Goal: Feedback & Contribution: Leave review/rating

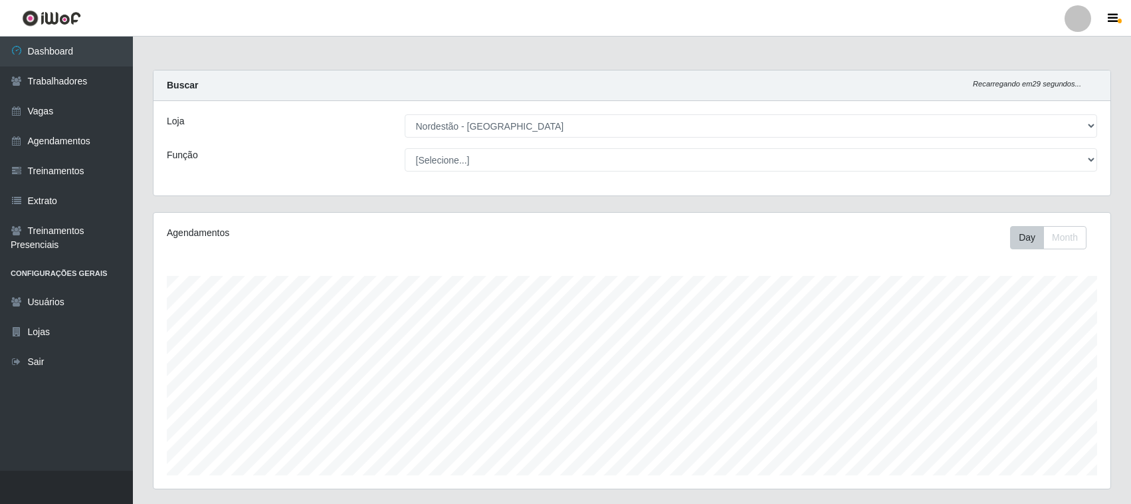
select select "420"
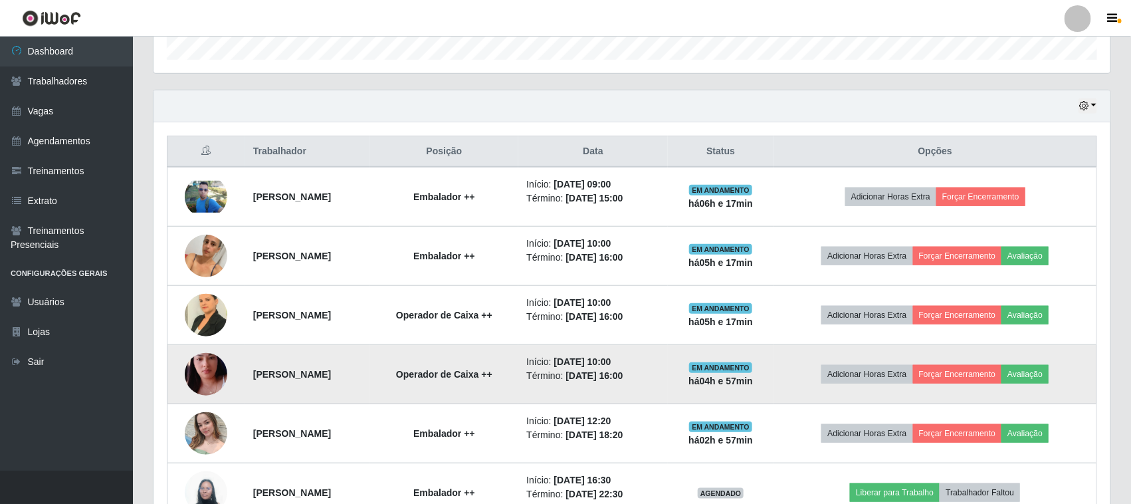
scroll to position [276, 957]
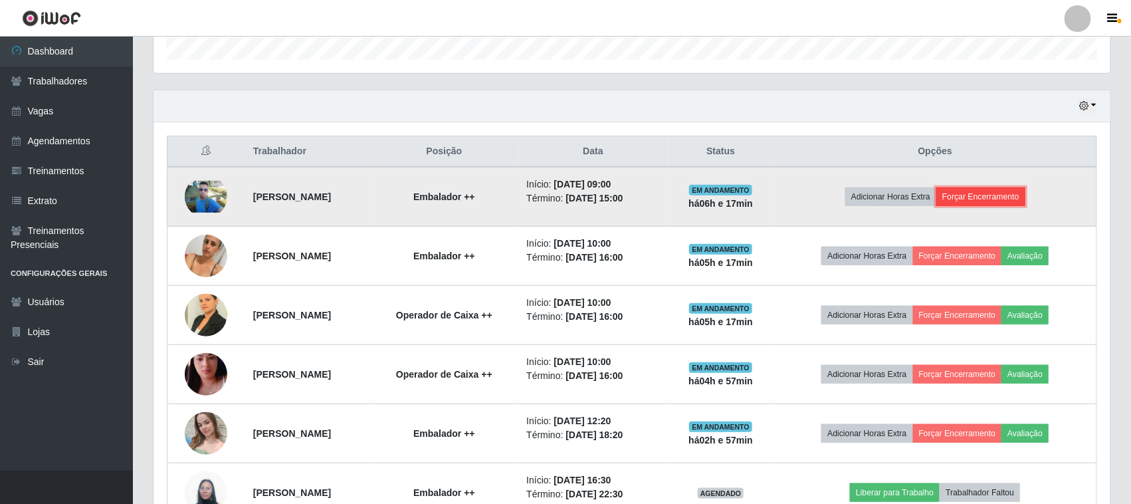
click at [996, 197] on button "Forçar Encerramento" at bounding box center [980, 196] width 89 height 19
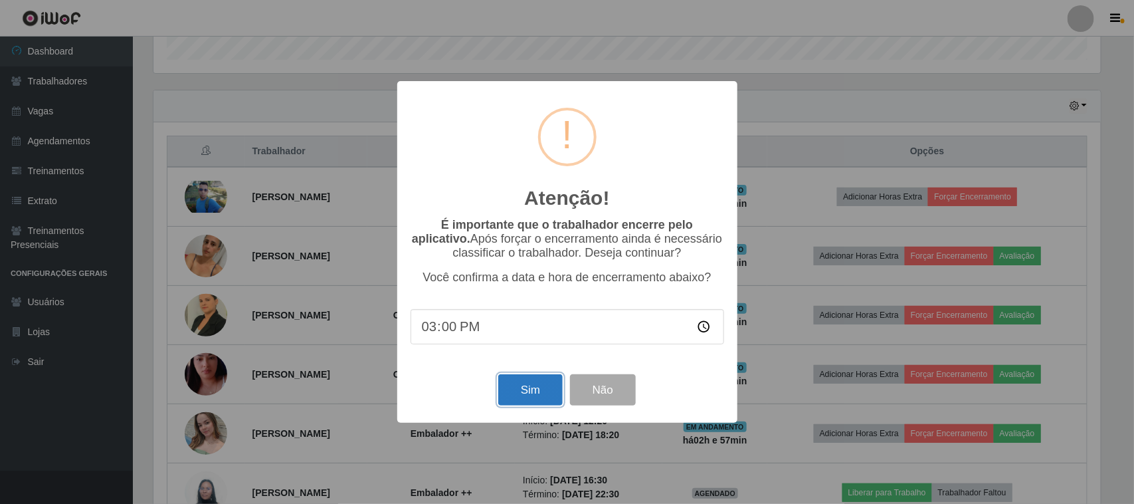
click at [536, 389] on button "Sim" at bounding box center [530, 389] width 64 height 31
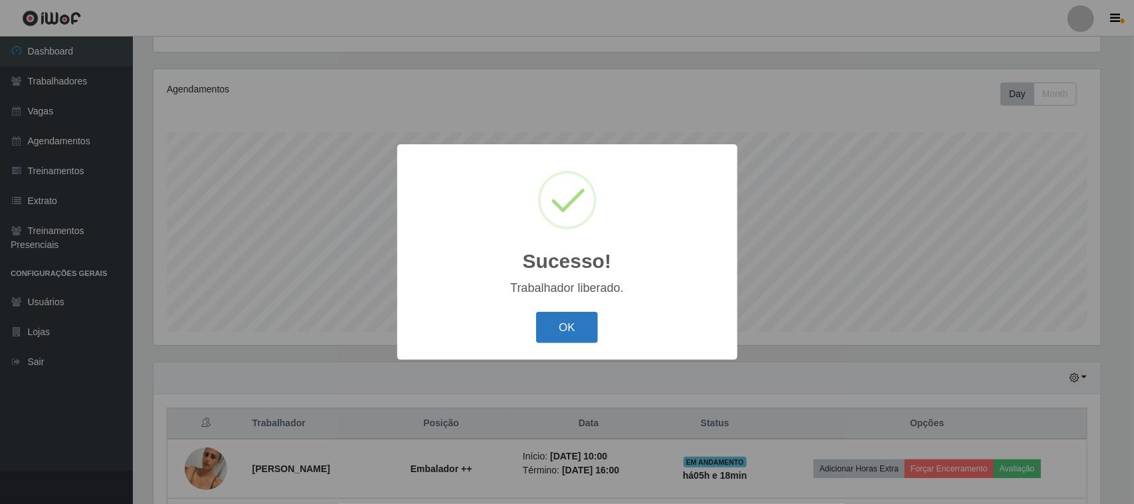
click at [563, 323] on button "OK" at bounding box center [567, 327] width 62 height 31
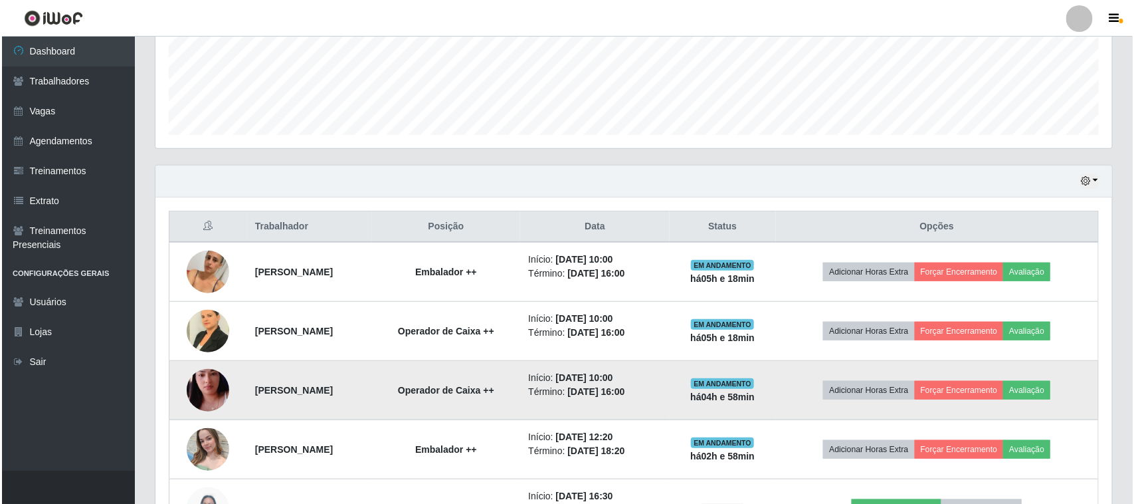
scroll to position [393, 0]
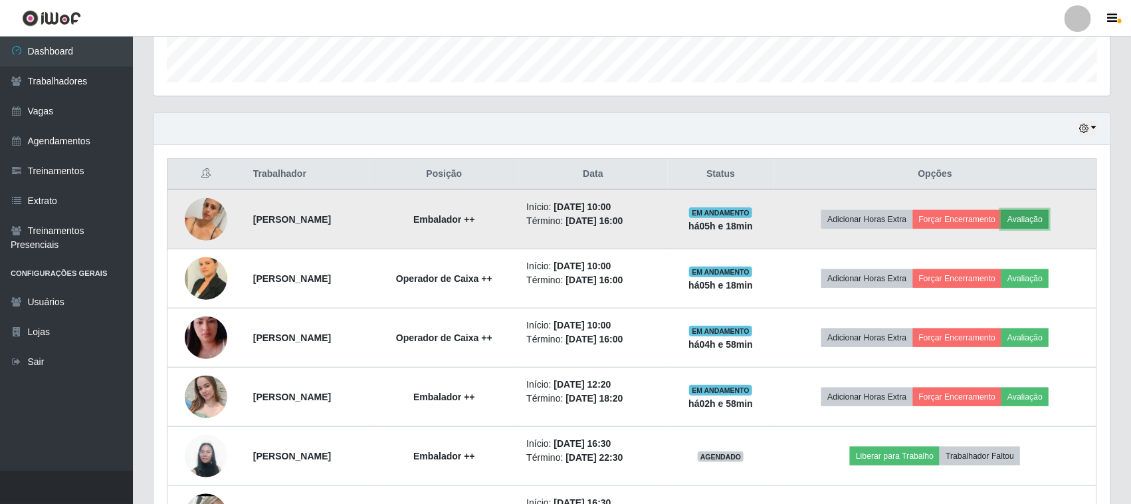
click at [1035, 223] on button "Avaliação" at bounding box center [1025, 219] width 47 height 19
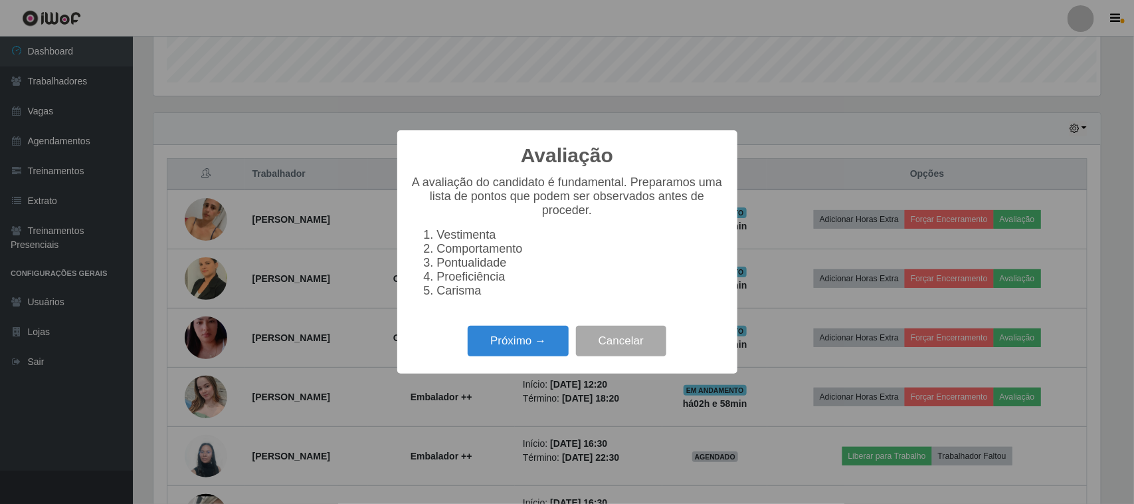
scroll to position [276, 948]
click at [536, 352] on button "Próximo →" at bounding box center [518, 341] width 101 height 31
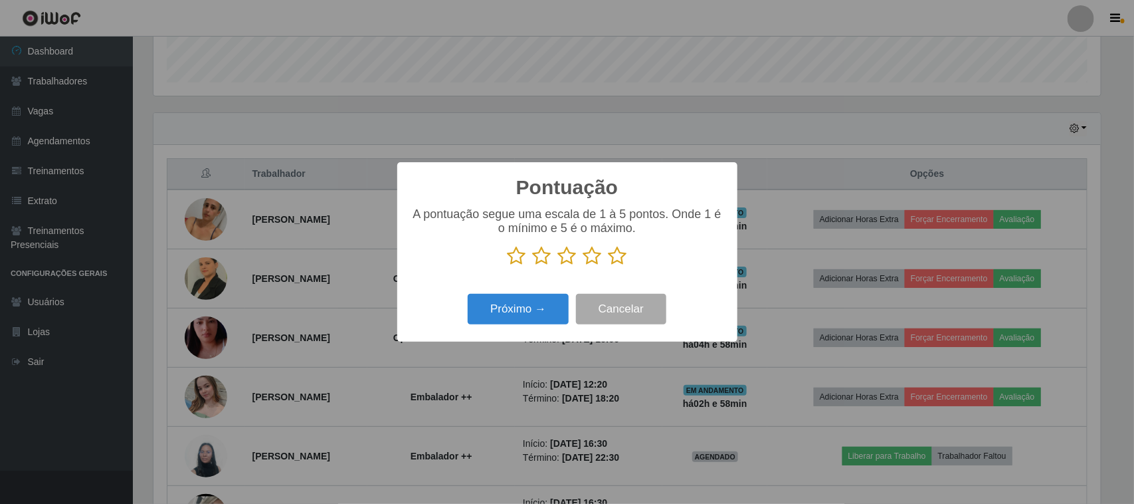
click at [616, 264] on icon at bounding box center [618, 256] width 19 height 20
click at [609, 266] on input "radio" at bounding box center [609, 266] width 0 height 0
click at [549, 304] on button "Próximo →" at bounding box center [518, 309] width 101 height 31
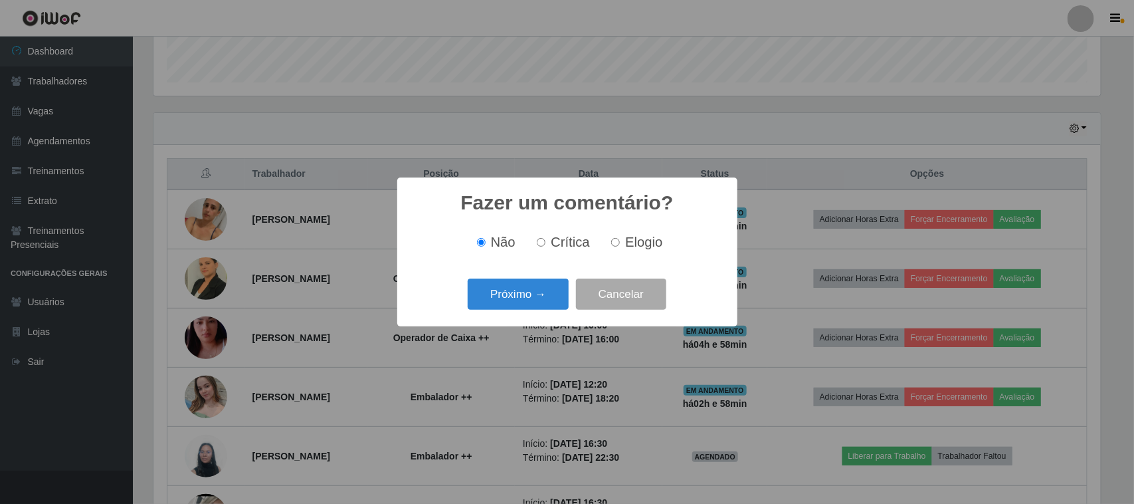
click at [619, 241] on label "Elogio" at bounding box center [634, 242] width 56 height 15
click at [619, 241] on input "Elogio" at bounding box center [615, 242] width 9 height 9
radio input "true"
click at [566, 284] on button "Próximo →" at bounding box center [518, 293] width 101 height 31
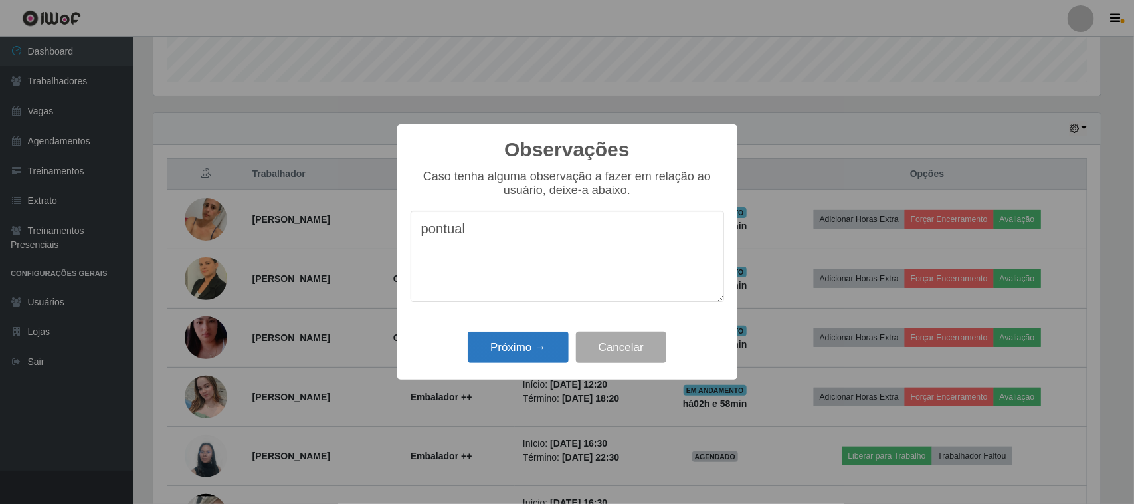
type textarea "pontual"
click at [510, 354] on button "Próximo →" at bounding box center [518, 347] width 101 height 31
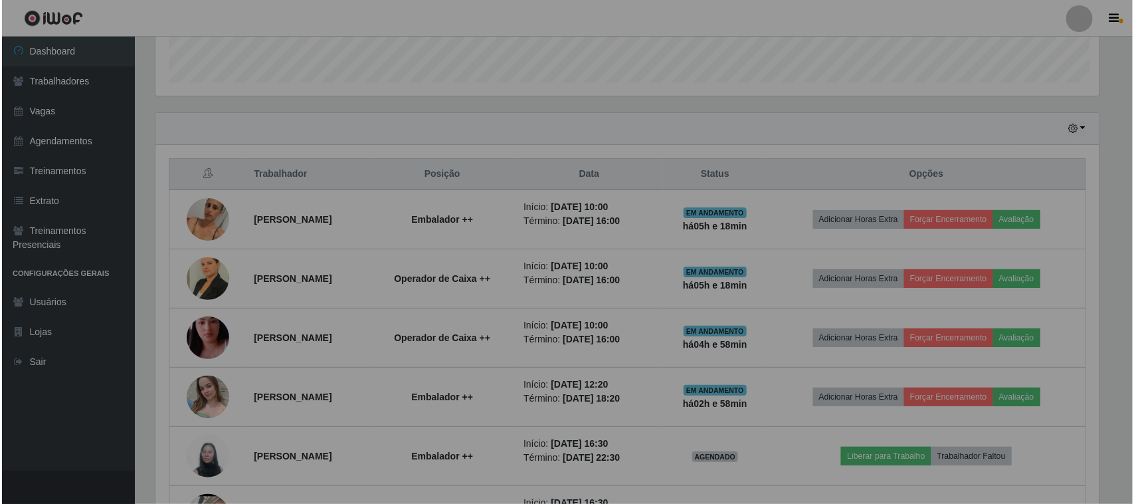
scroll to position [276, 957]
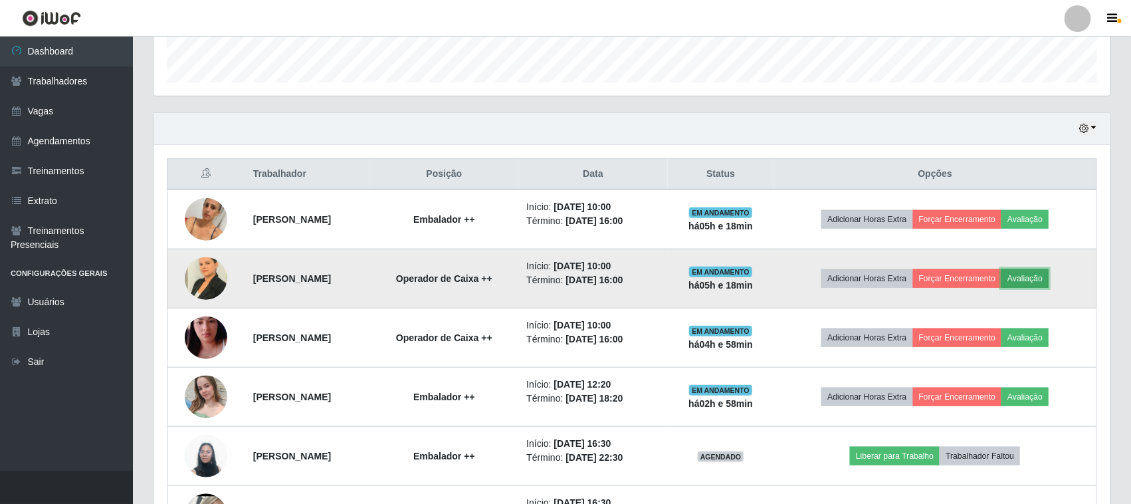
click at [1048, 276] on button "Avaliação" at bounding box center [1025, 278] width 47 height 19
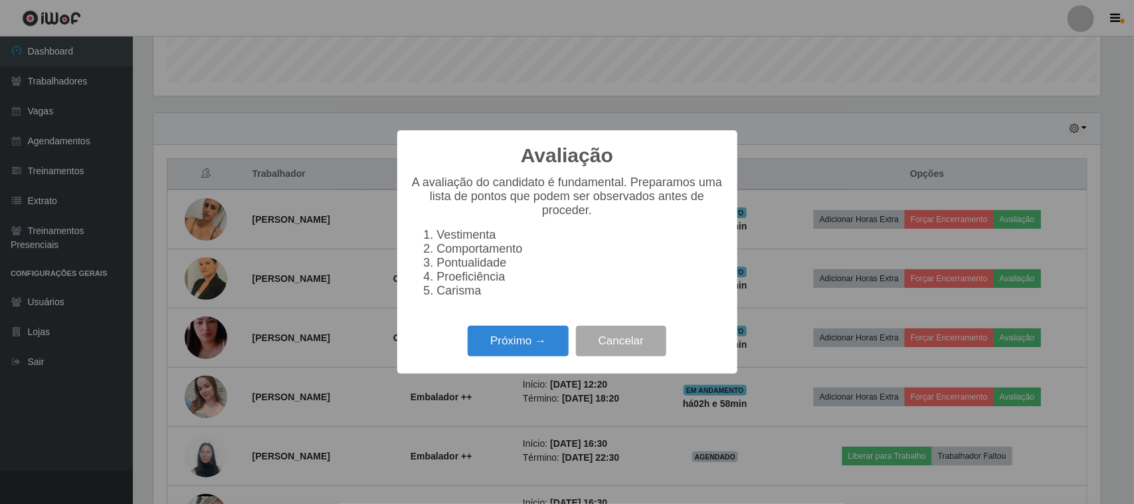
scroll to position [276, 948]
click at [530, 352] on button "Próximo →" at bounding box center [518, 341] width 101 height 31
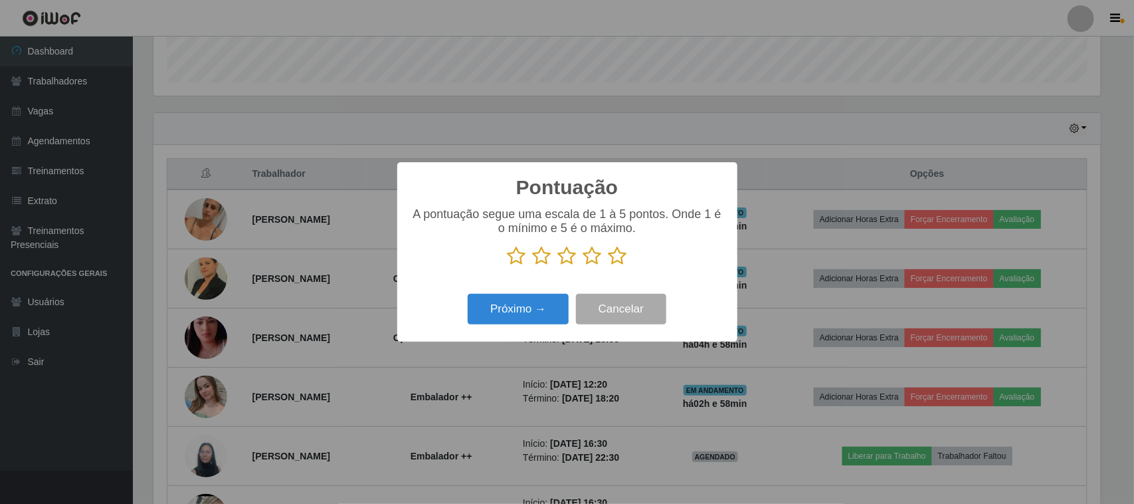
click at [625, 261] on icon at bounding box center [618, 256] width 19 height 20
click at [609, 266] on input "radio" at bounding box center [609, 266] width 0 height 0
click at [552, 300] on button "Próximo →" at bounding box center [518, 309] width 101 height 31
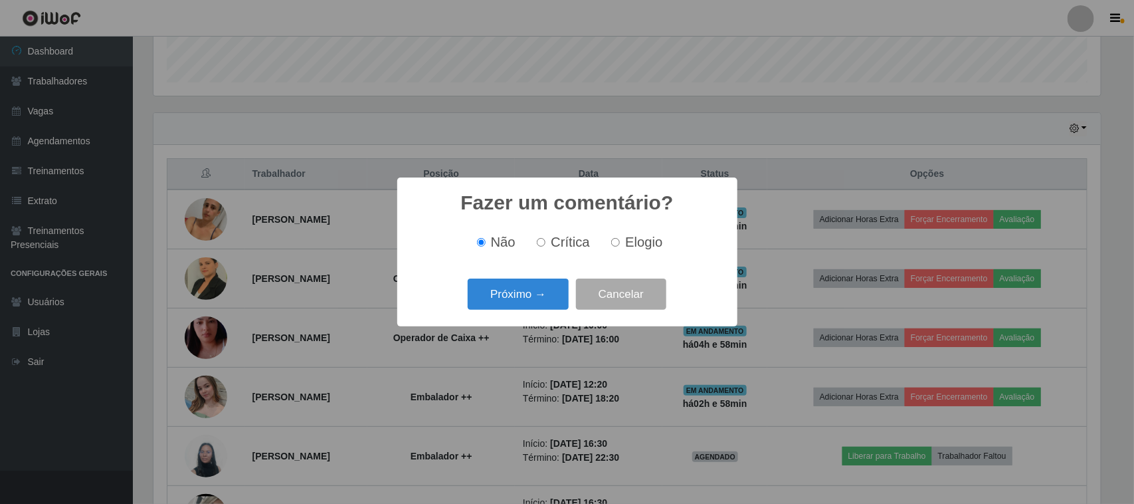
click at [619, 243] on input "Elogio" at bounding box center [615, 242] width 9 height 9
radio input "true"
click at [546, 284] on button "Próximo →" at bounding box center [518, 293] width 101 height 31
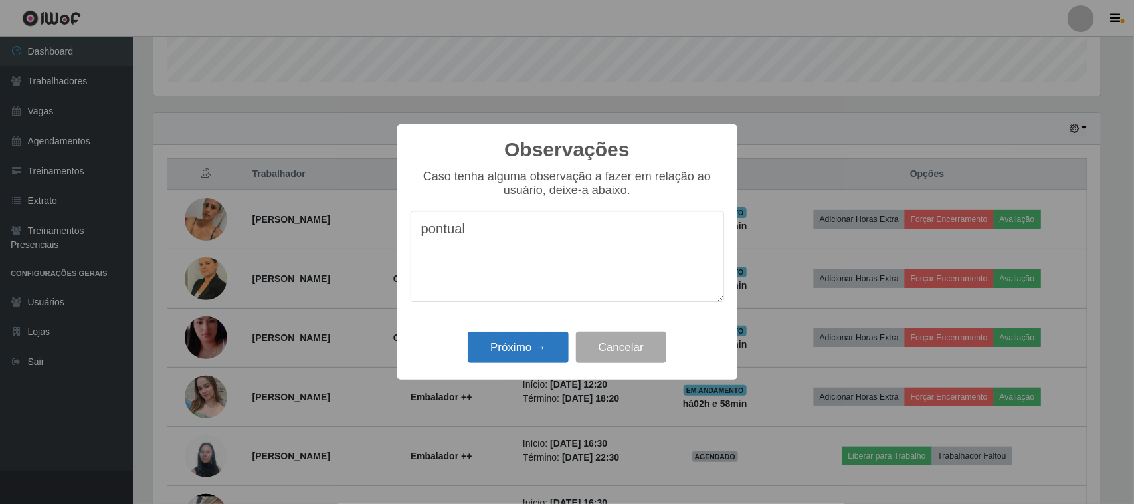
type textarea "pontual"
drag, startPoint x: 504, startPoint y: 361, endPoint x: 512, endPoint y: 349, distance: 14.8
click at [505, 360] on button "Próximo →" at bounding box center [518, 347] width 101 height 31
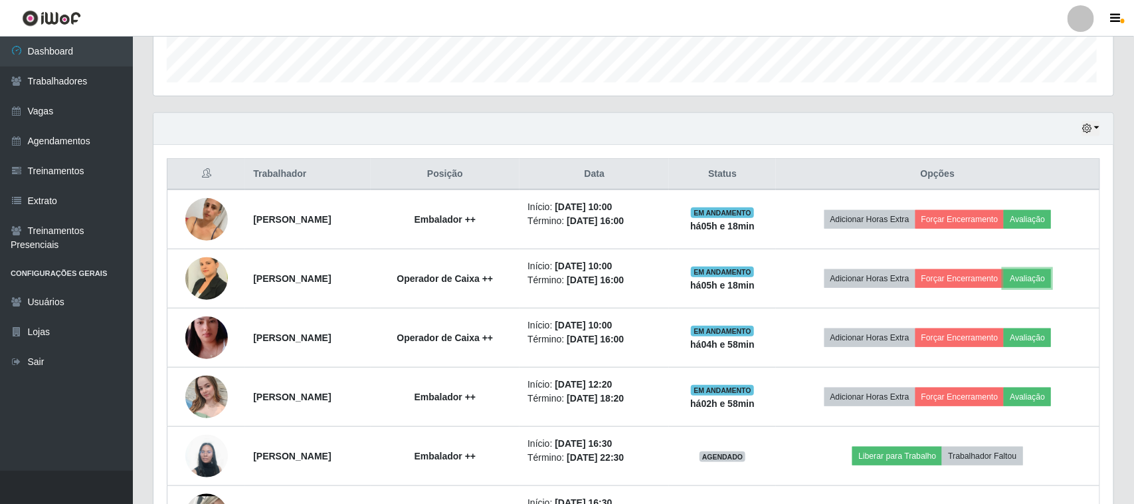
scroll to position [276, 957]
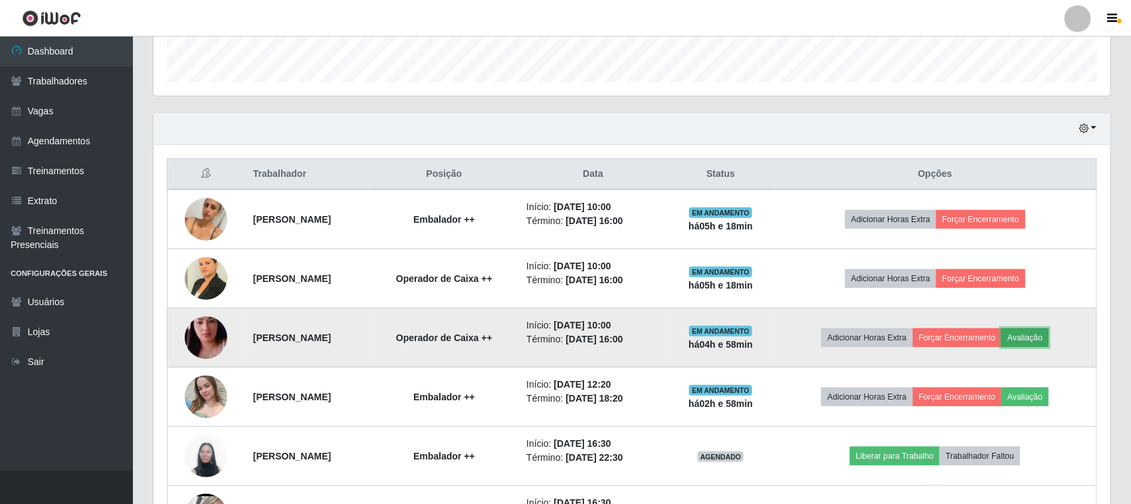
click at [1049, 341] on button "Avaliação" at bounding box center [1025, 337] width 47 height 19
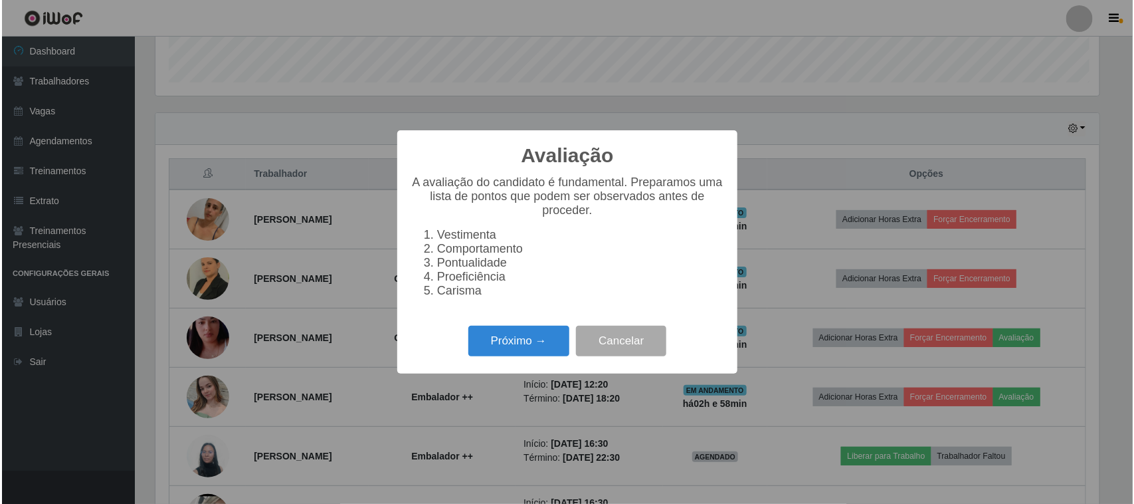
scroll to position [276, 948]
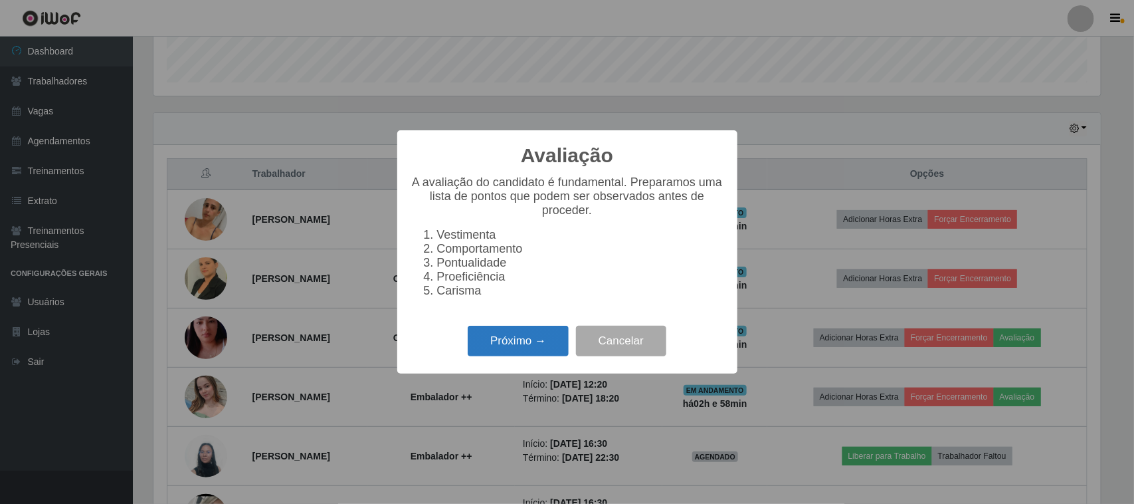
click at [534, 350] on button "Próximo →" at bounding box center [518, 341] width 101 height 31
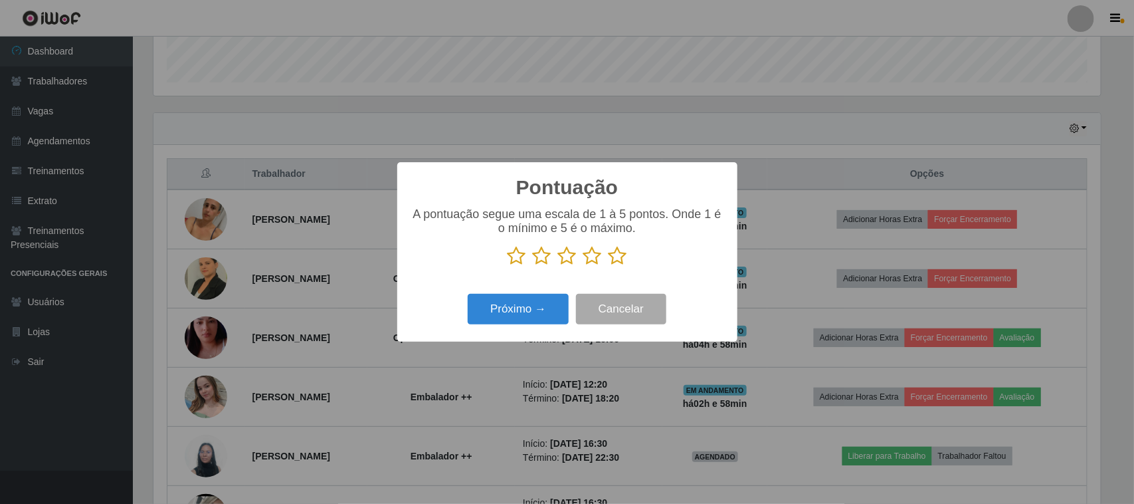
scroll to position [664337, 663665]
click at [617, 260] on icon at bounding box center [618, 256] width 19 height 20
click at [609, 266] on input "radio" at bounding box center [609, 266] width 0 height 0
click at [513, 311] on button "Próximo →" at bounding box center [518, 309] width 101 height 31
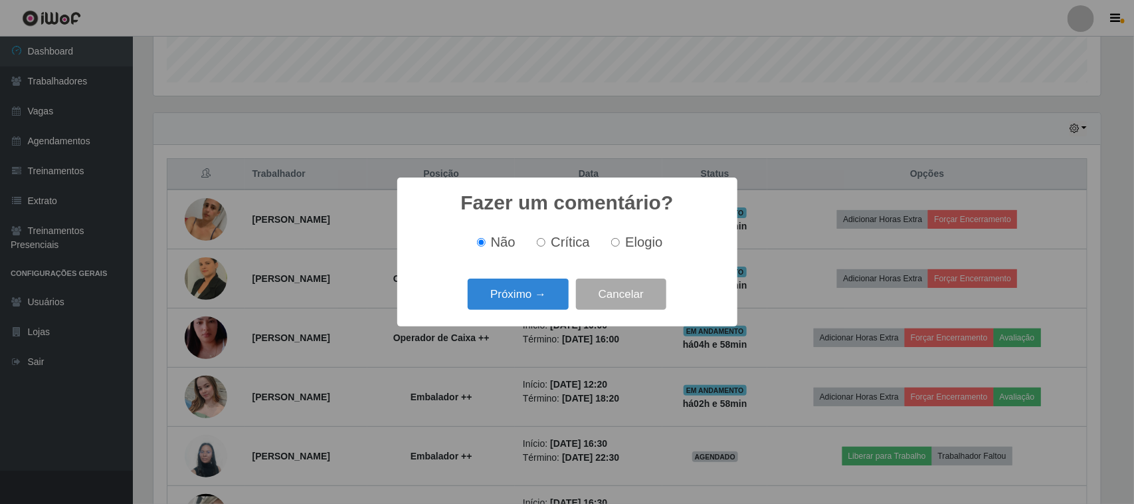
scroll to position [0, 0]
drag, startPoint x: 618, startPoint y: 247, endPoint x: 555, endPoint y: 282, distance: 72.6
click at [618, 247] on input "Elogio" at bounding box center [615, 242] width 9 height 9
radio input "true"
click at [530, 297] on button "Próximo →" at bounding box center [518, 293] width 101 height 31
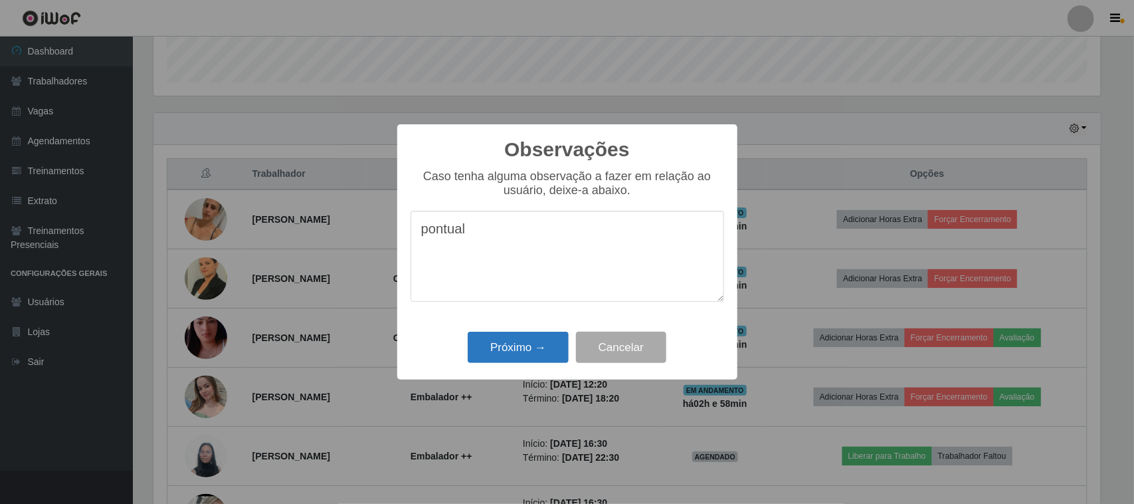
type textarea "pontual"
click at [544, 351] on button "Próximo →" at bounding box center [518, 347] width 101 height 31
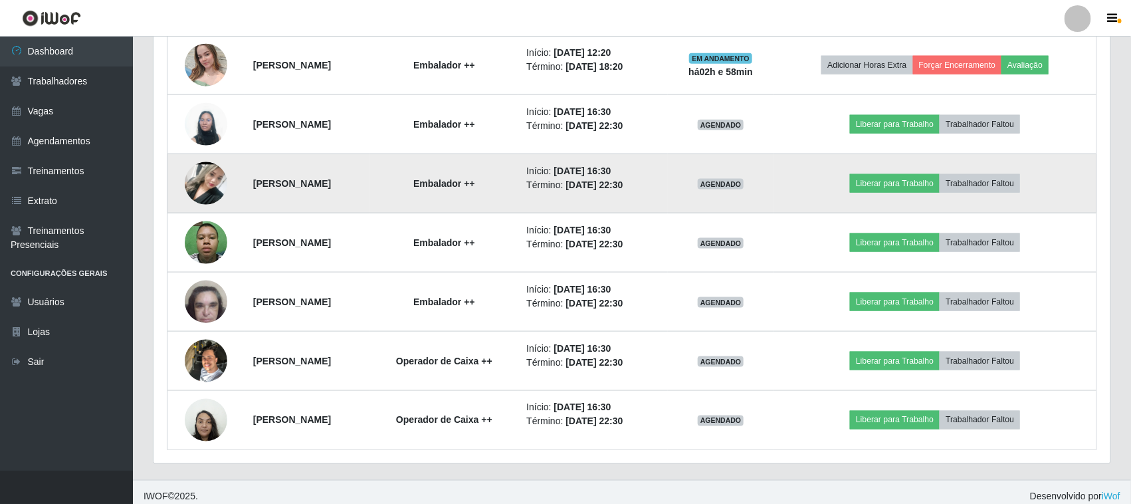
scroll to position [725, 0]
